Goal: Task Accomplishment & Management: Manage account settings

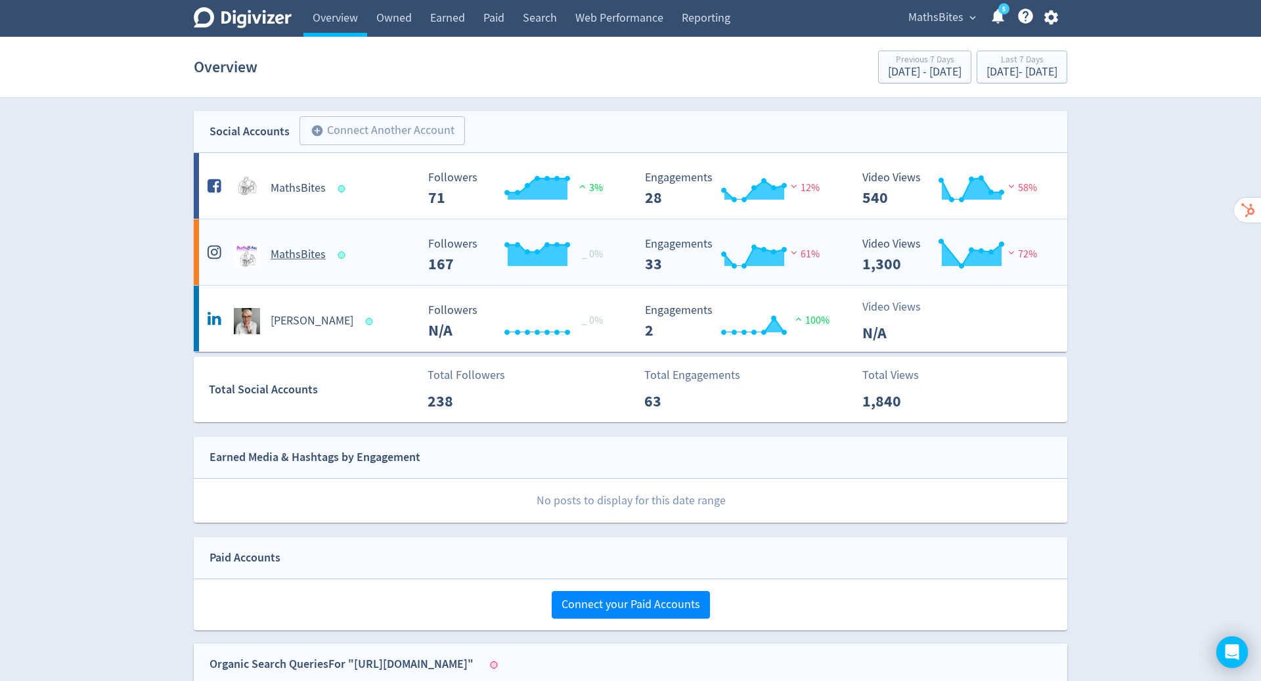
click at [310, 255] on h5 "MathsBites" at bounding box center [298, 255] width 55 height 16
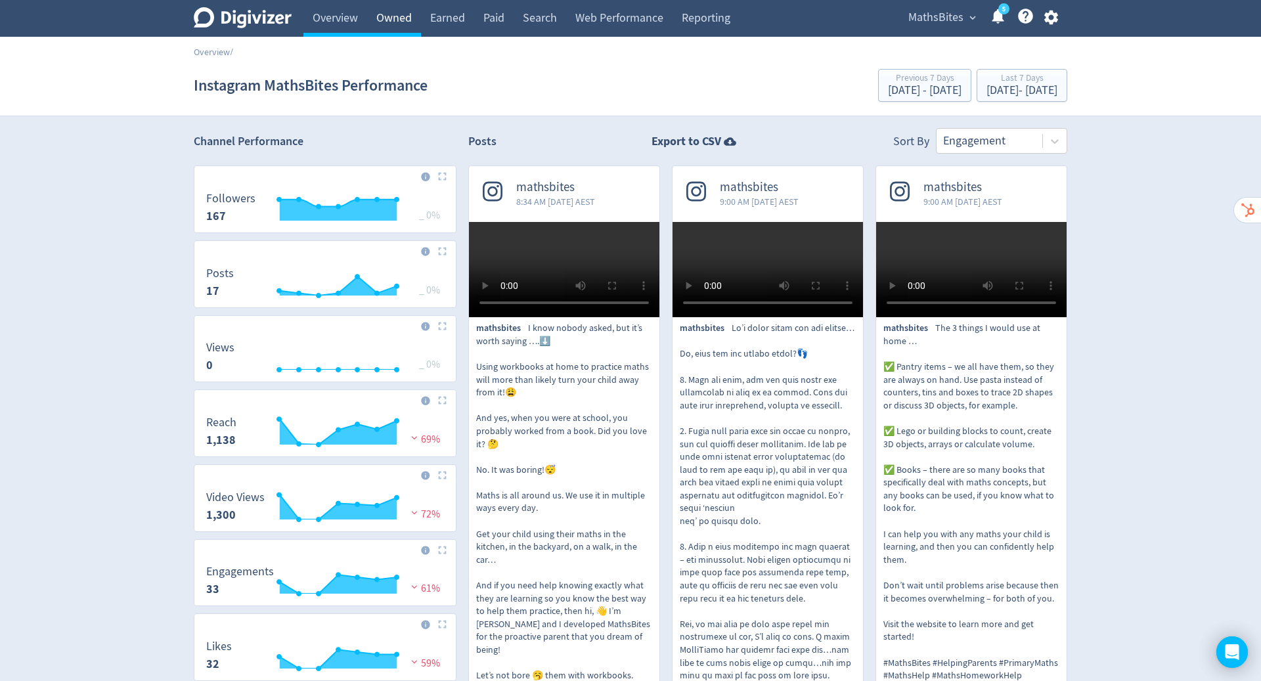
click at [393, 12] on link "Owned" at bounding box center [394, 18] width 54 height 37
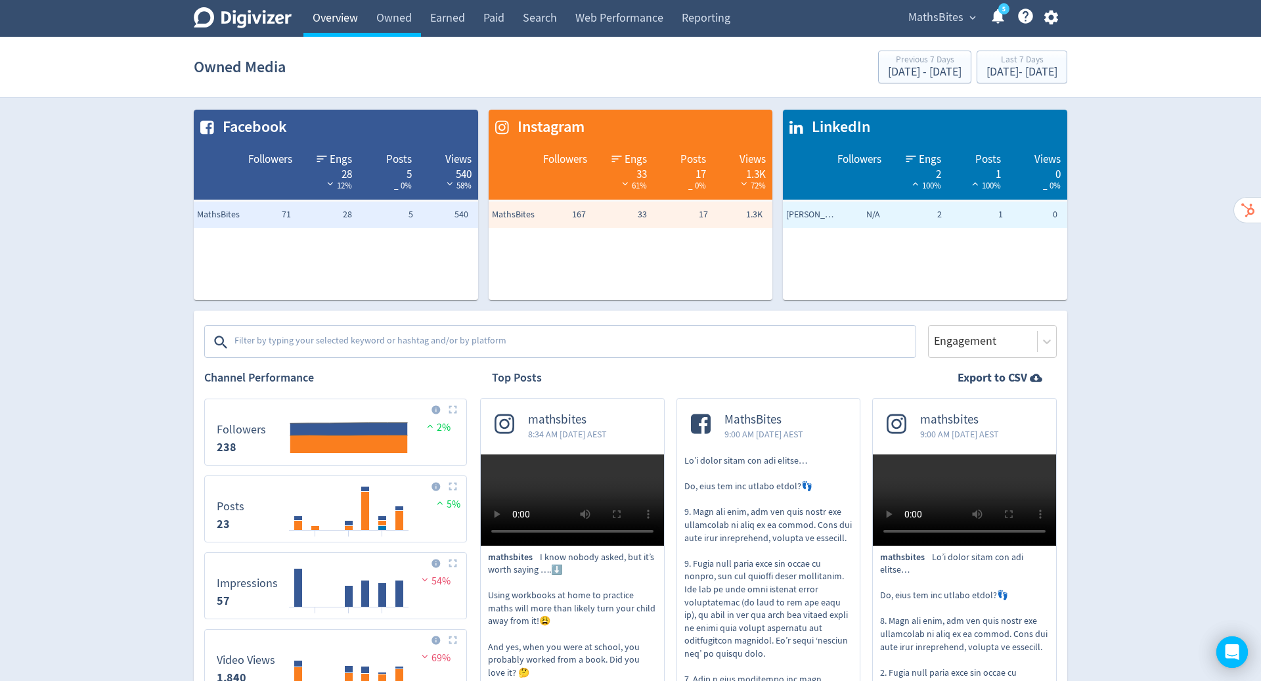
click at [331, 20] on link "Overview" at bounding box center [335, 18] width 64 height 37
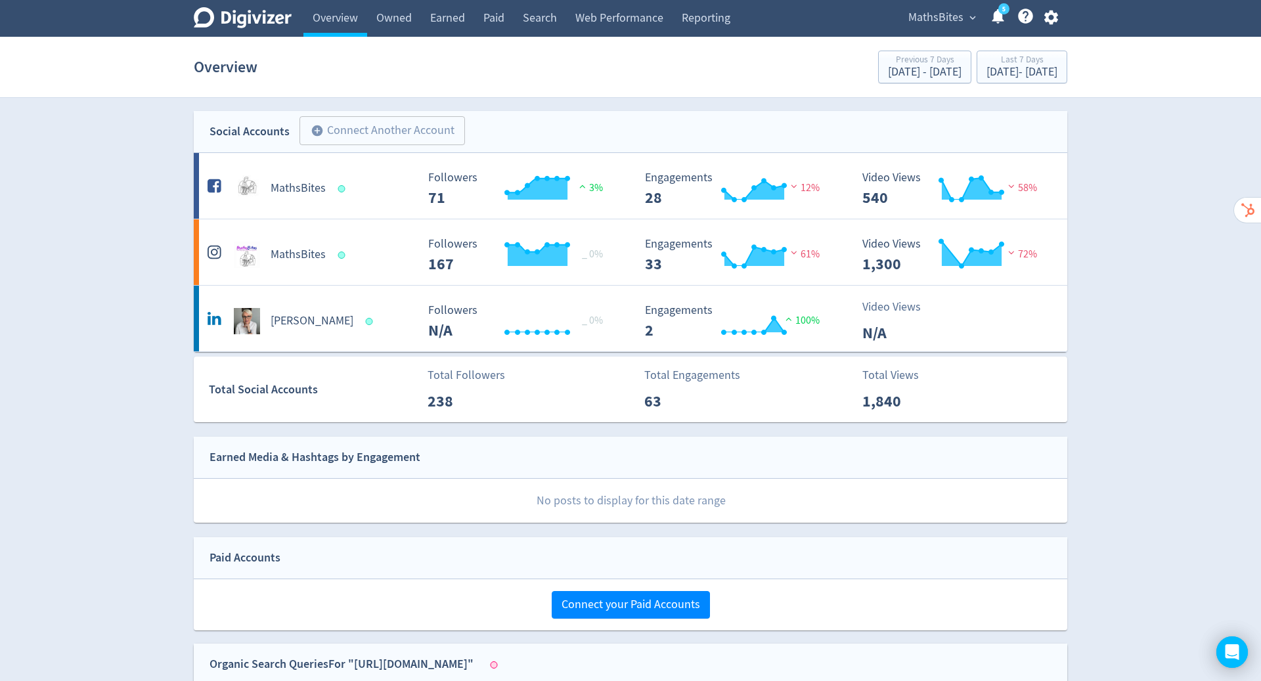
click at [1024, 10] on icon at bounding box center [1025, 16] width 15 height 15
click at [1056, 14] on icon "button" at bounding box center [1050, 18] width 14 height 14
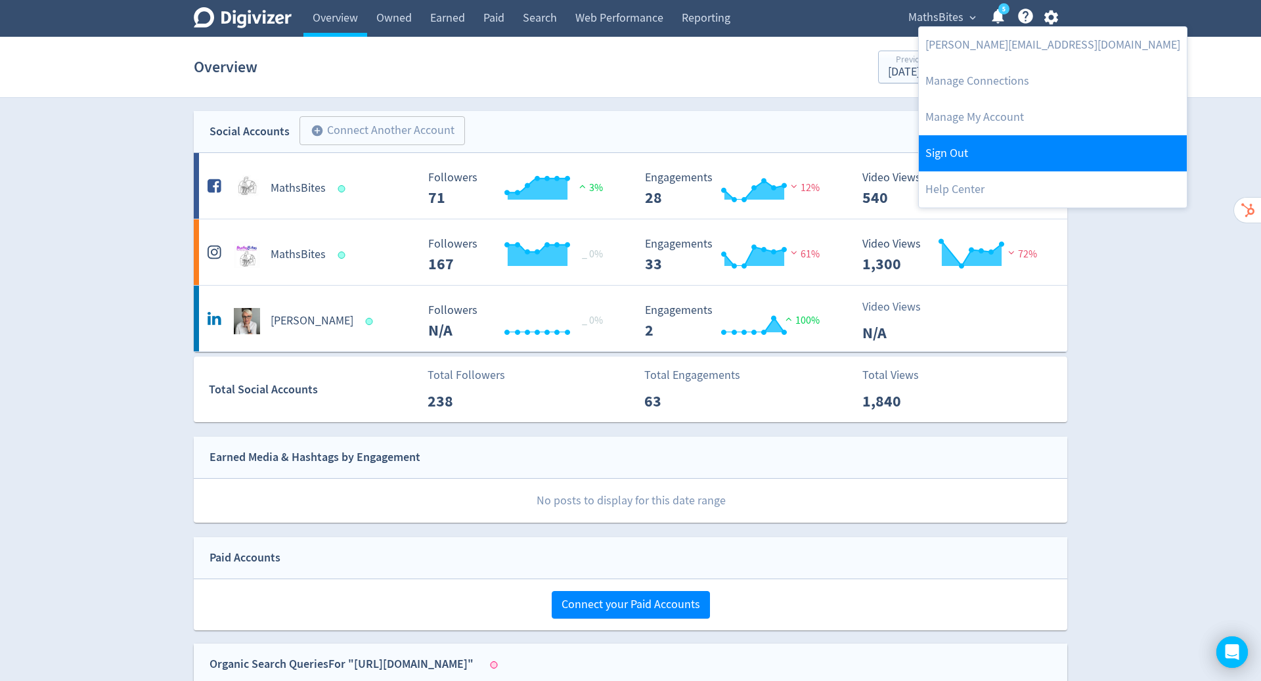
click at [979, 160] on link "Sign Out" at bounding box center [1053, 153] width 268 height 36
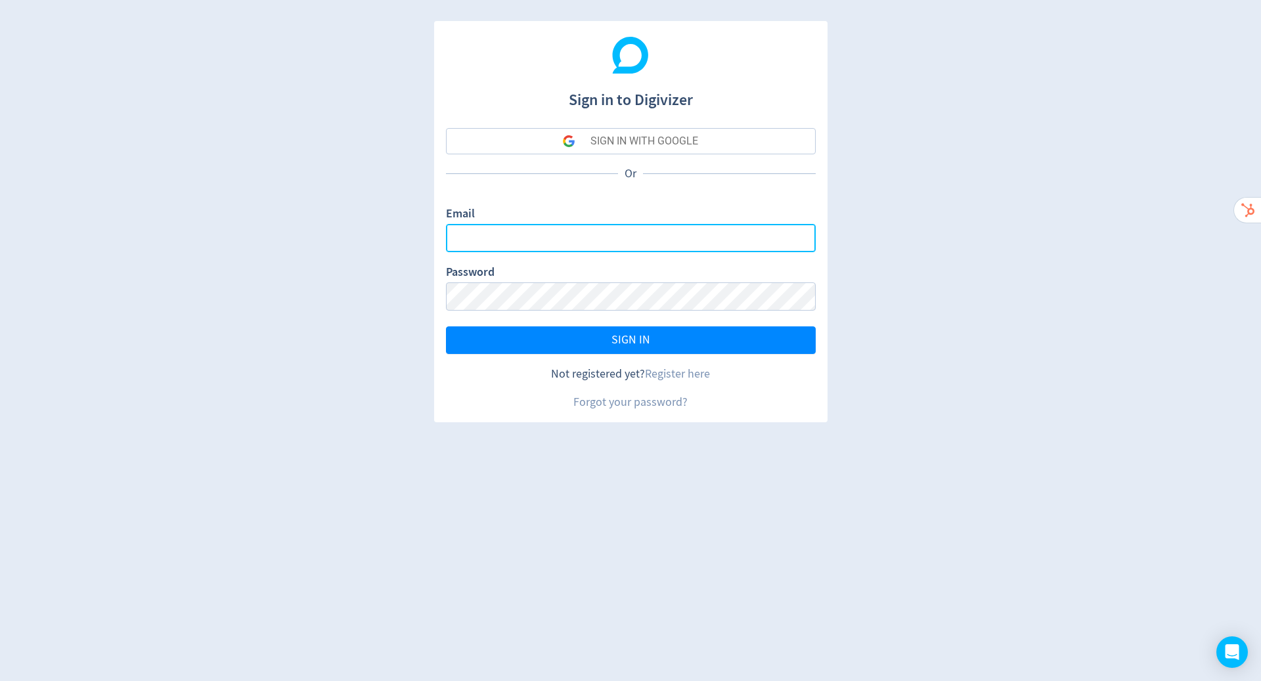
click at [699, 235] on input "Email" at bounding box center [631, 238] width 370 height 28
type input "[PERSON_NAME][EMAIL_ADDRESS][PERSON_NAME][DOMAIN_NAME]"
